Goal: Book appointment/travel/reservation

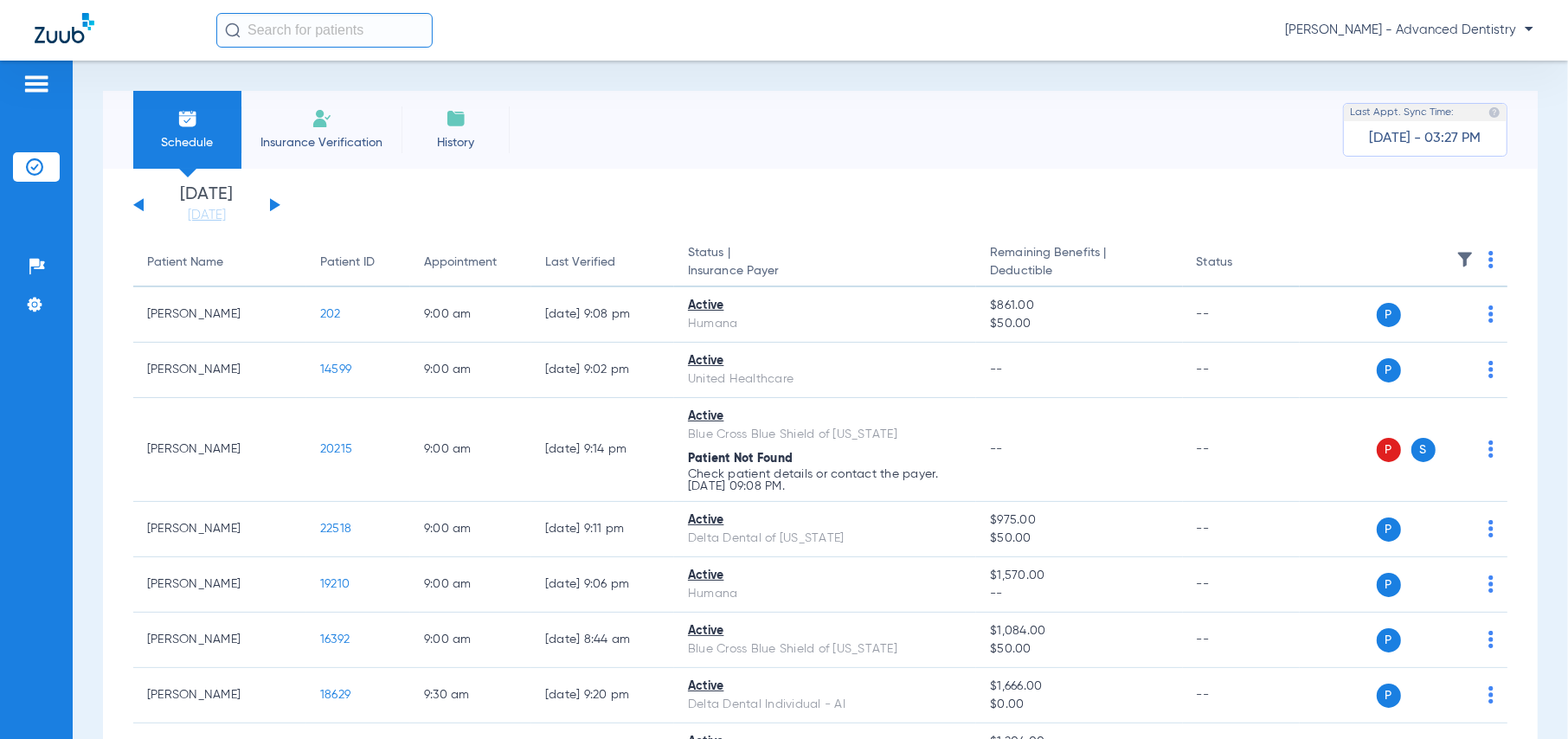
click at [266, 204] on div "[DATE] [DATE] [DATE] [DATE] [DATE] [DATE] [DATE] [DATE] [DATE] [DATE] [DATE] [D…" at bounding box center [207, 204] width 147 height 38
click at [274, 206] on button at bounding box center [275, 204] width 11 height 13
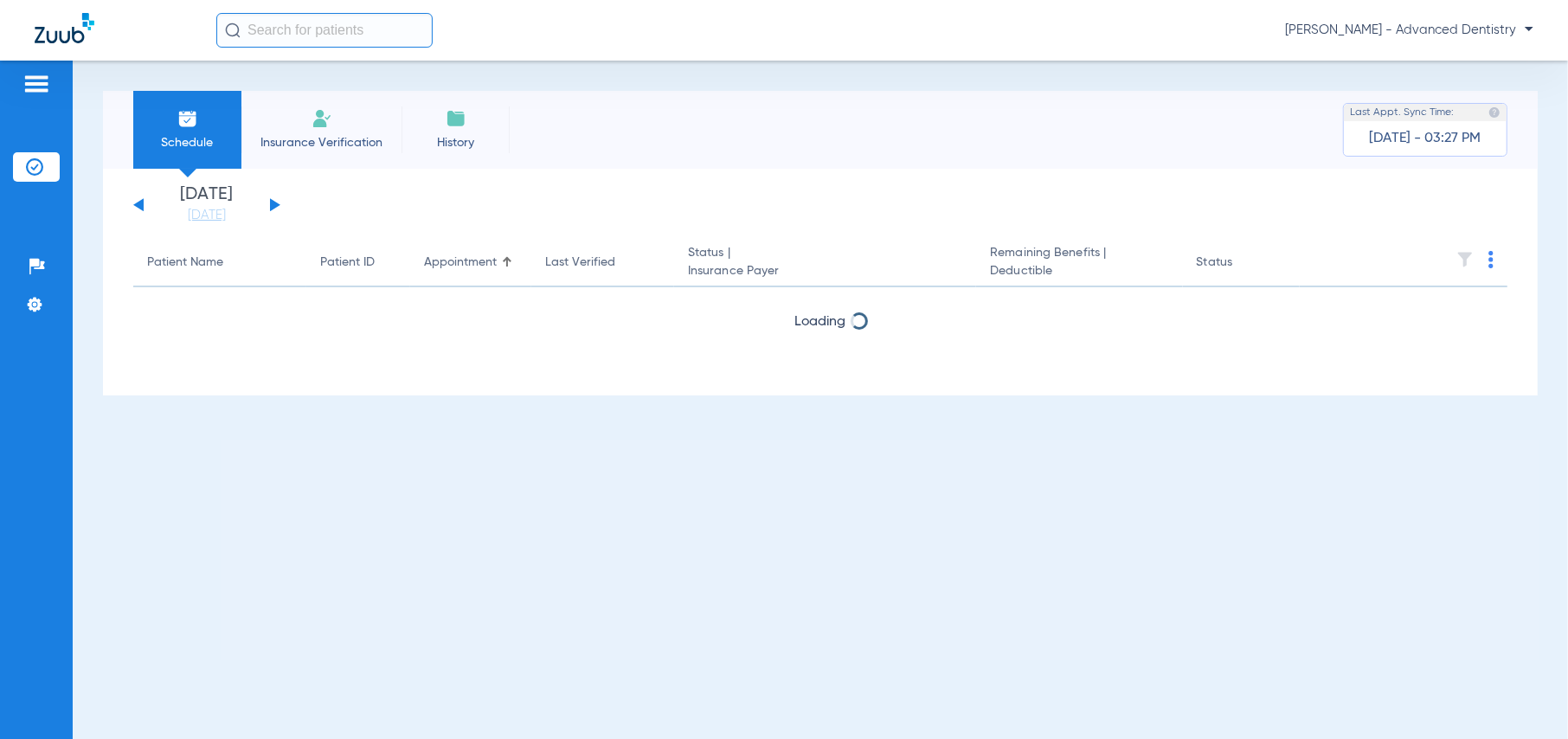
click at [274, 206] on button at bounding box center [275, 204] width 11 height 13
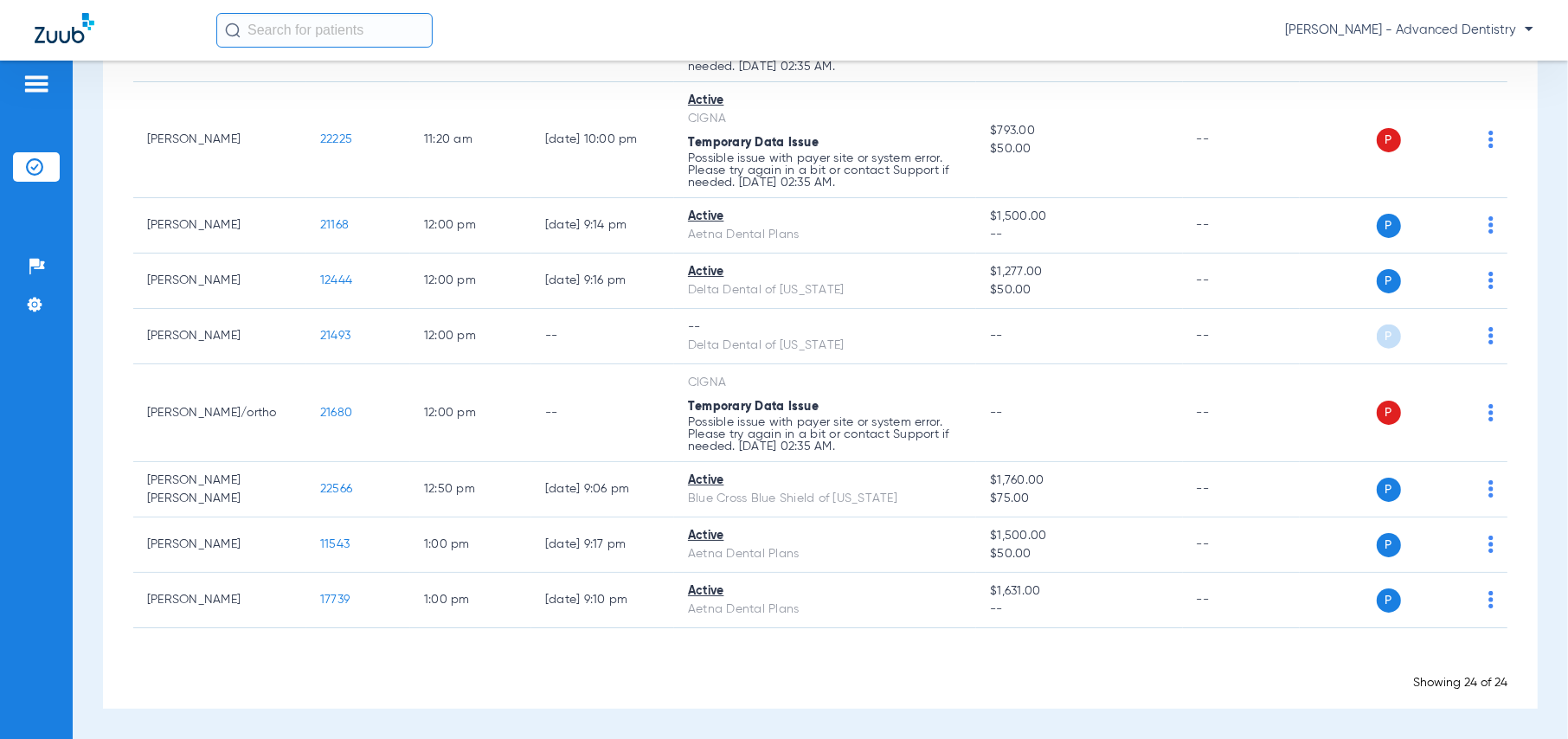
scroll to position [1398, 0]
